Goal: Navigation & Orientation: Find specific page/section

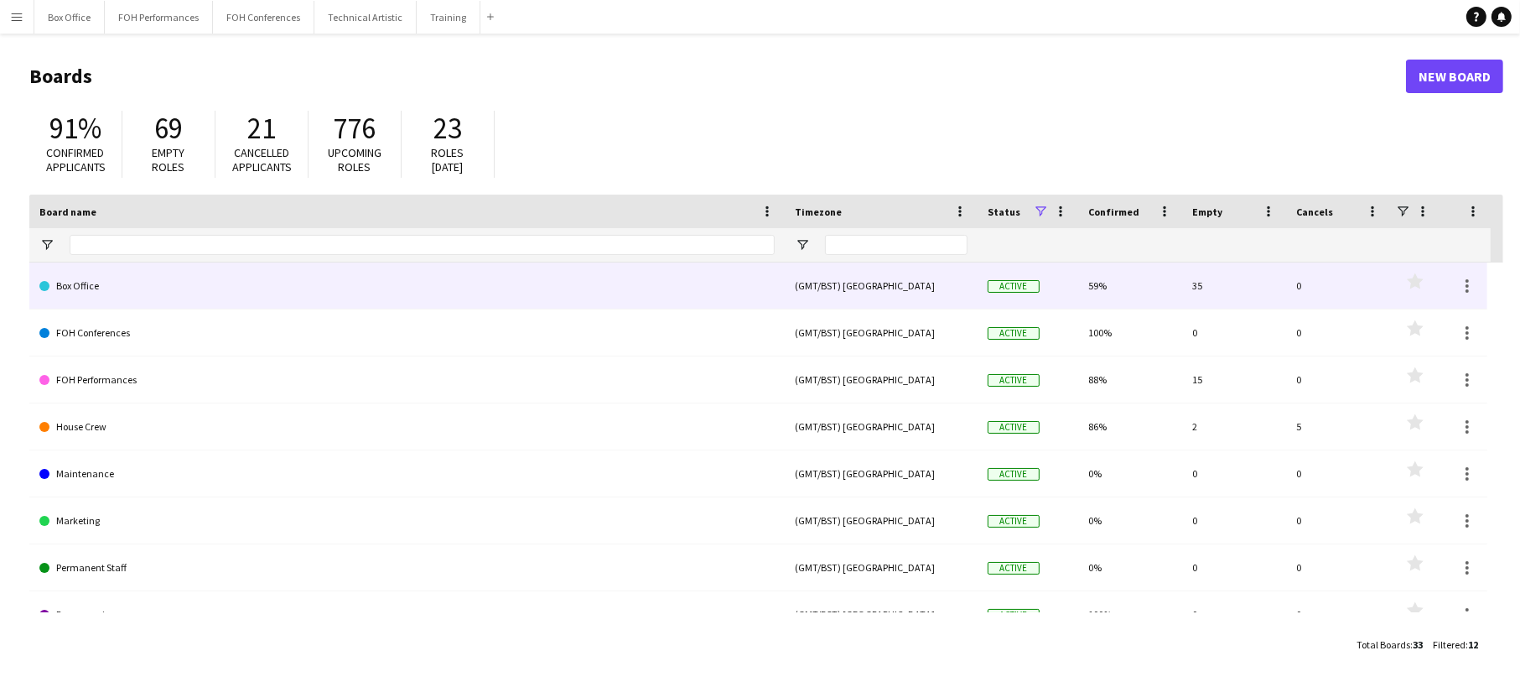
click at [285, 285] on link "Box Office" at bounding box center [406, 285] width 735 height 47
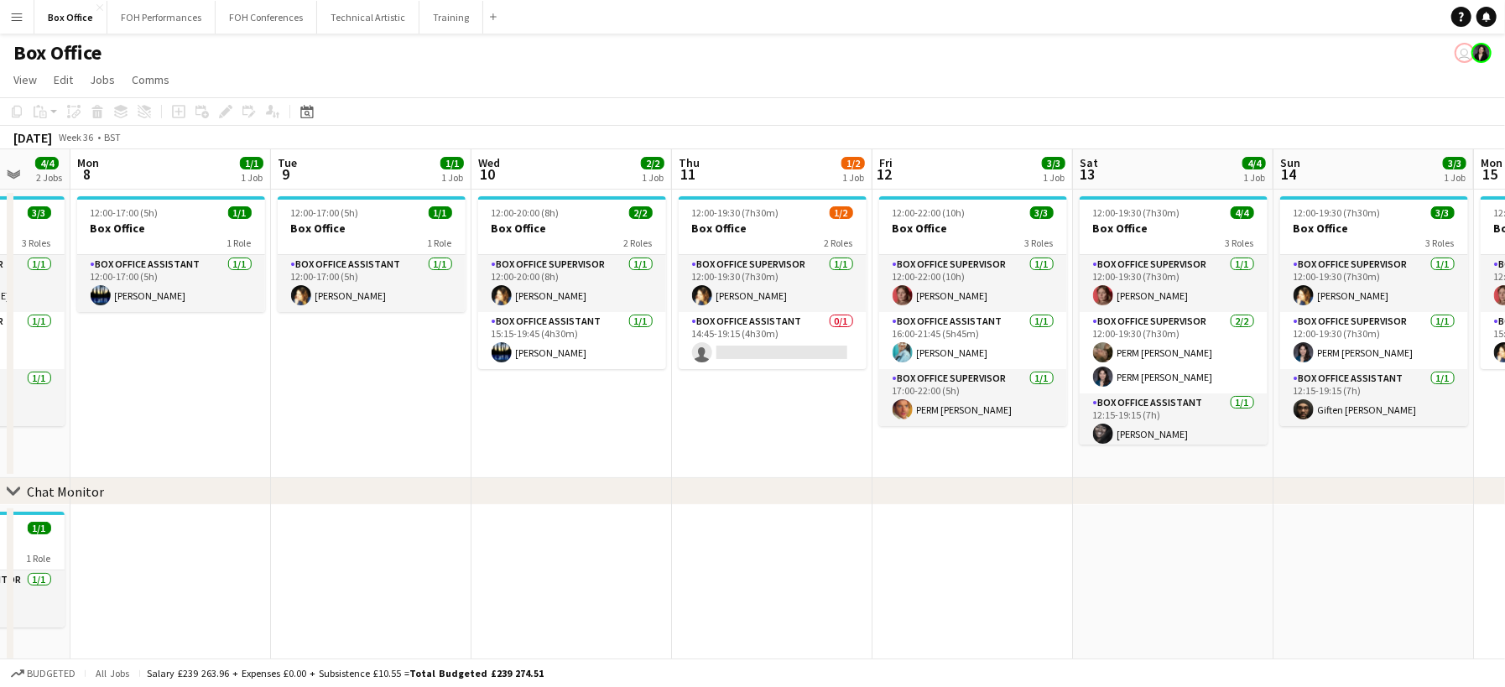
scroll to position [0, 532]
drag, startPoint x: 1328, startPoint y: 402, endPoint x: 394, endPoint y: 373, distance: 933.8
click at [394, 373] on app-calendar-viewport "Fri 5 4/5 2 Jobs Sat 6 5/5 2 Jobs Sun 7 4/4 2 Jobs Mon 8 1/1 1 Job Tue 9 1/1 1 …" at bounding box center [752, 405] width 1505 height 513
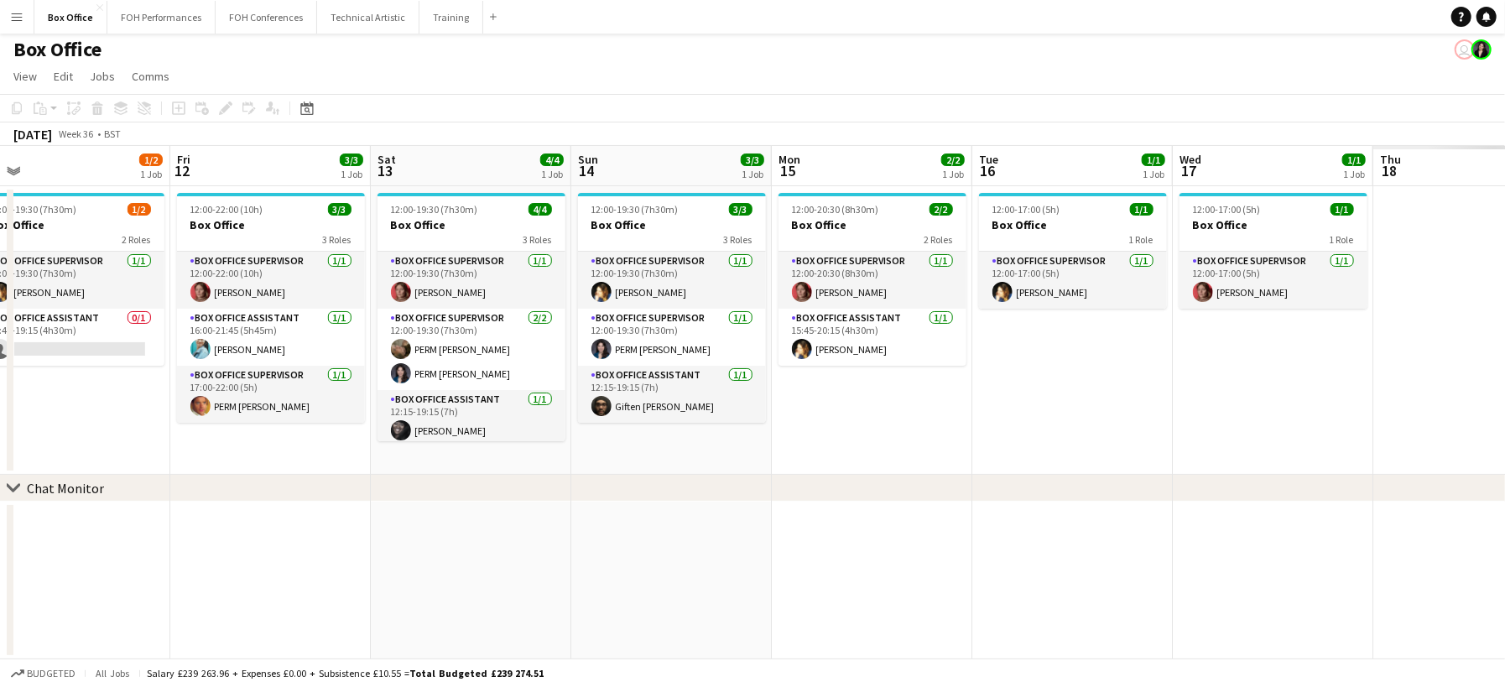
scroll to position [0, 485]
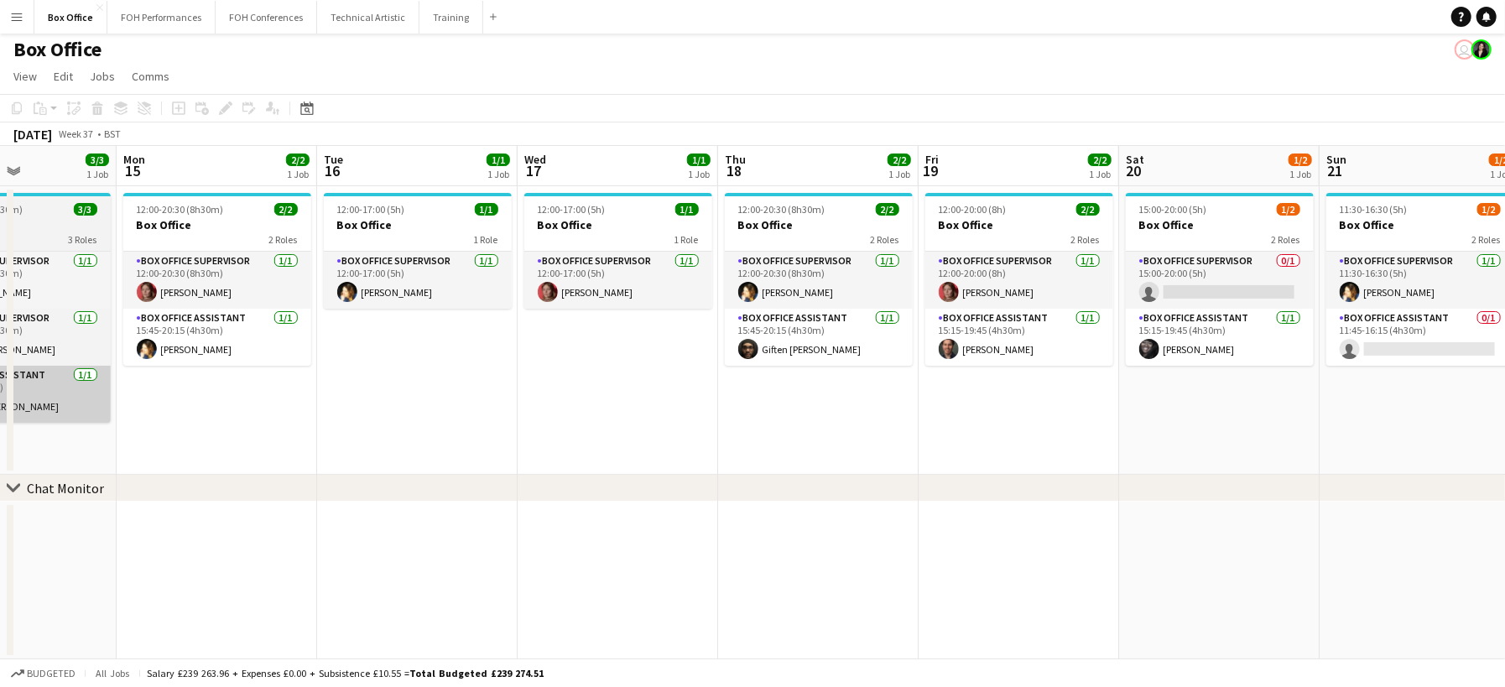
drag, startPoint x: 1383, startPoint y: 460, endPoint x: 97, endPoint y: 390, distance: 1287.5
click at [0, 414] on html "Menu Boards Boards Boards All jobs Status Workforce Workforce My Workforce Recr…" at bounding box center [752, 342] width 1505 height 691
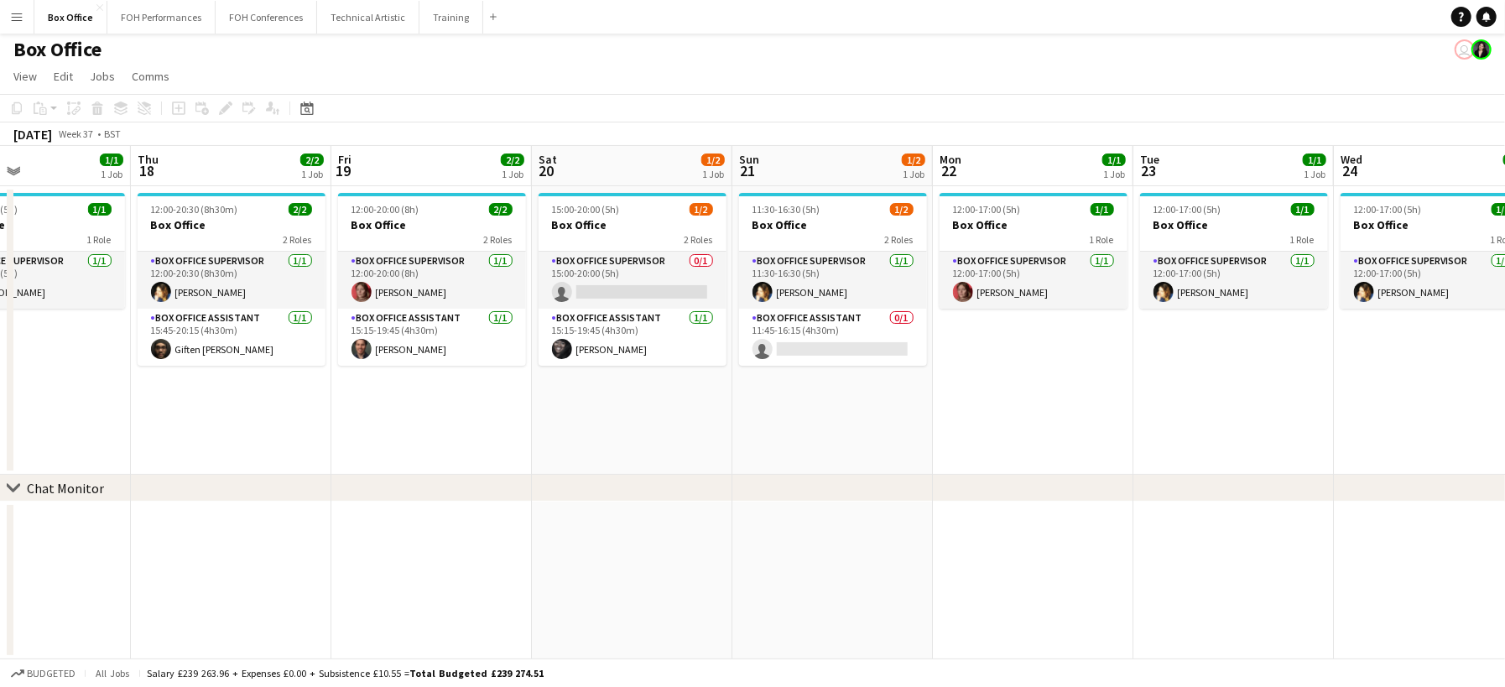
drag, startPoint x: 1227, startPoint y: 404, endPoint x: 639, endPoint y: 406, distance: 587.9
click at [639, 406] on app-calendar-viewport "Mon 15 2/2 1 Job Tue 16 1/1 1 Job Wed 17 1/1 1 Job Thu 18 2/2 1 Job Fri 19 2/2 …" at bounding box center [752, 402] width 1505 height 513
